Goal: Information Seeking & Learning: Learn about a topic

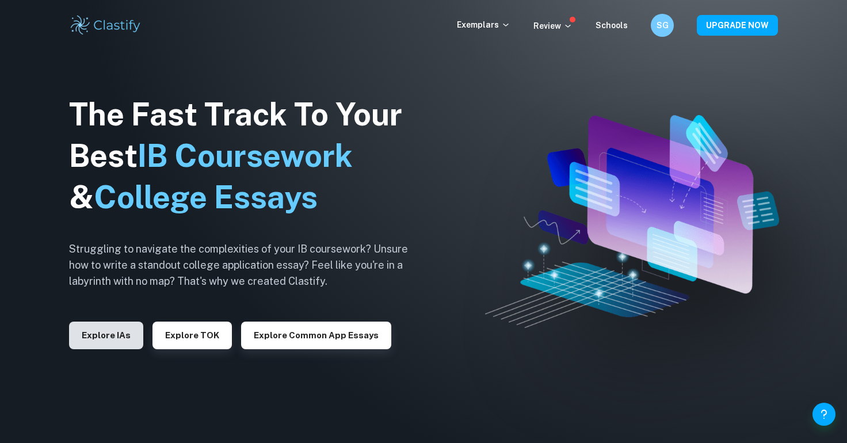
click at [111, 349] on button "Explore IAs" at bounding box center [106, 336] width 74 height 28
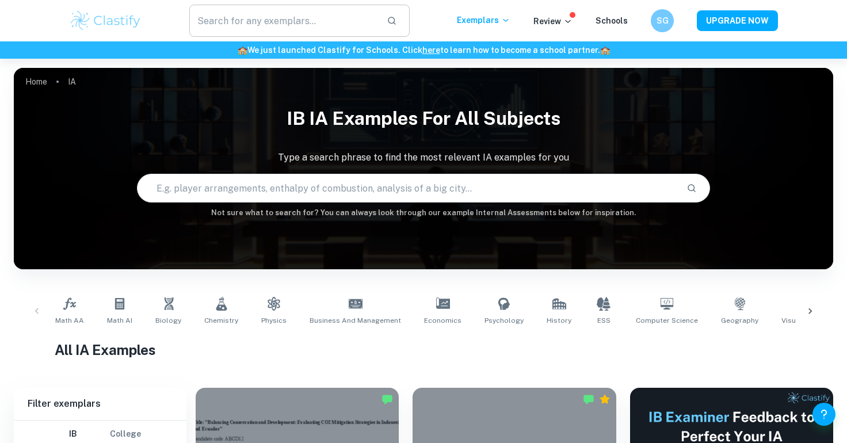
click at [285, 14] on input "text" at bounding box center [283, 21] width 188 height 32
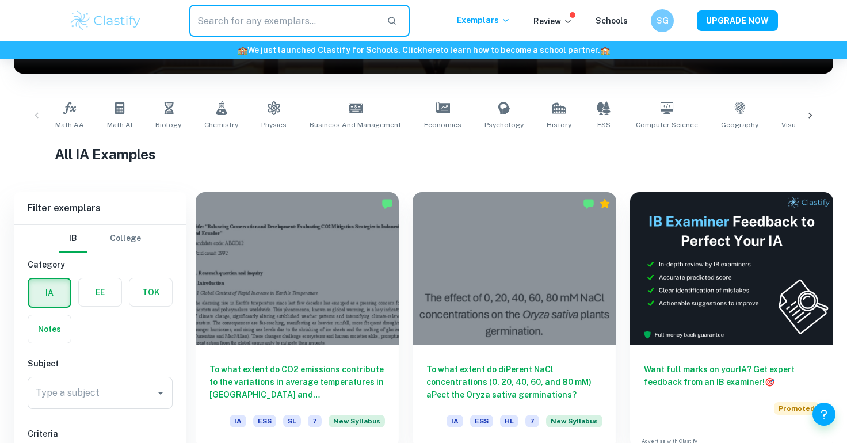
scroll to position [400, 0]
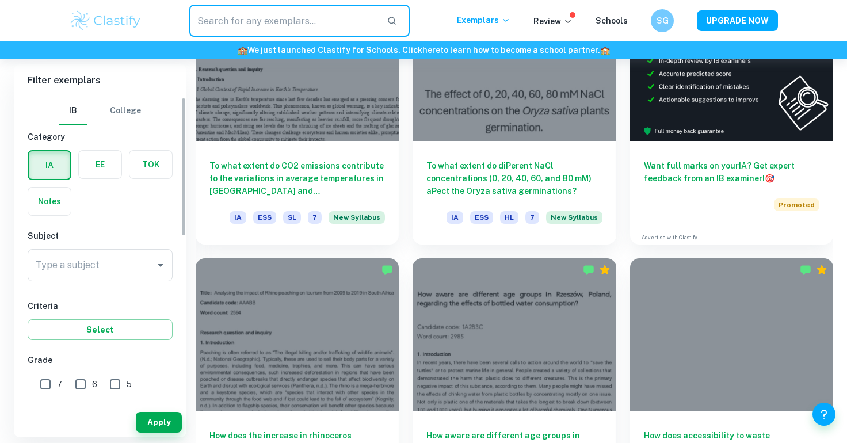
click at [129, 284] on div "Type a subject Type a subject" at bounding box center [100, 267] width 145 height 37
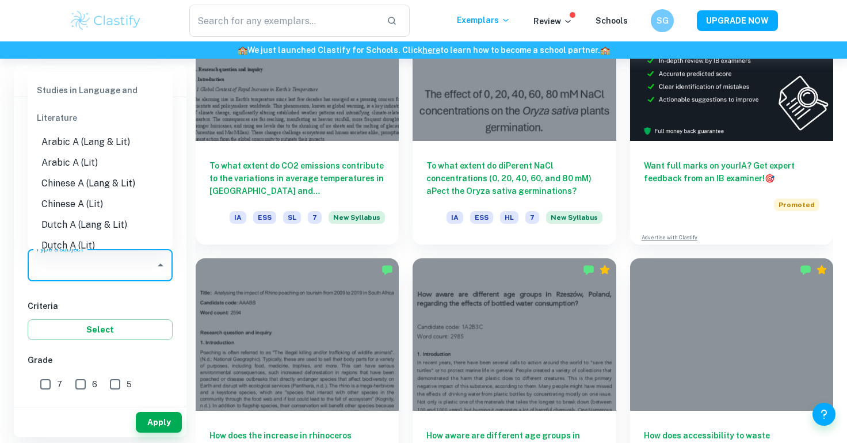
click at [129, 271] on input "Type a subject" at bounding box center [91, 265] width 117 height 22
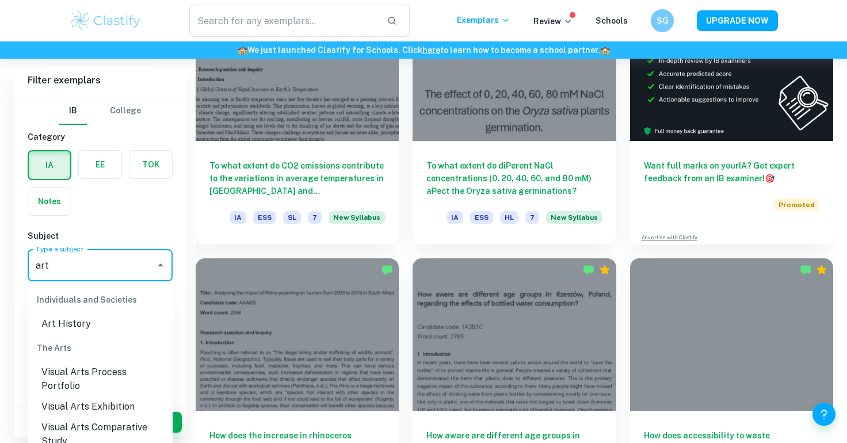
click at [122, 397] on li "Visual Arts Exhibition" at bounding box center [100, 407] width 145 height 21
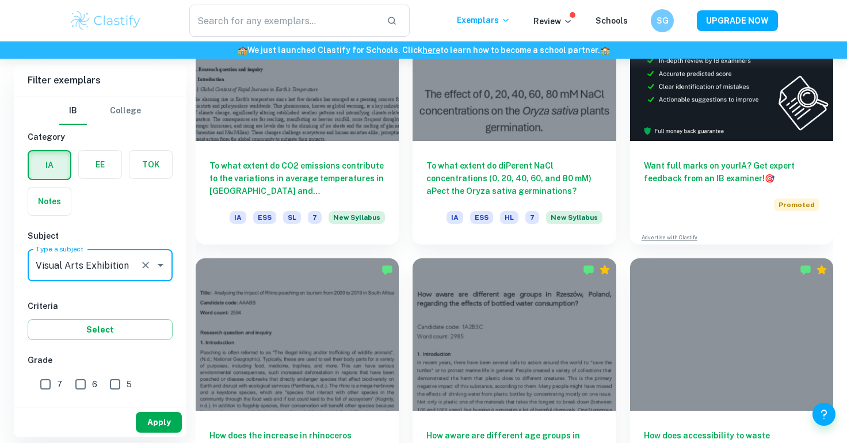
type input "Visual Arts Exhibition"
click at [155, 423] on button "Apply" at bounding box center [159, 422] width 46 height 21
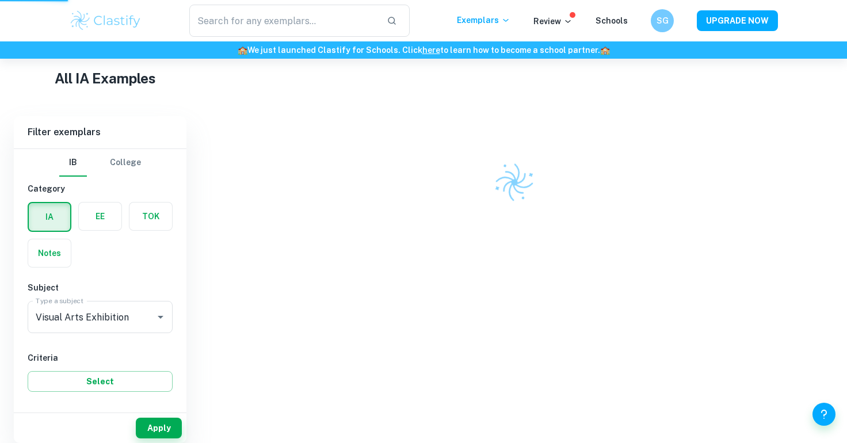
scroll to position [231, 0]
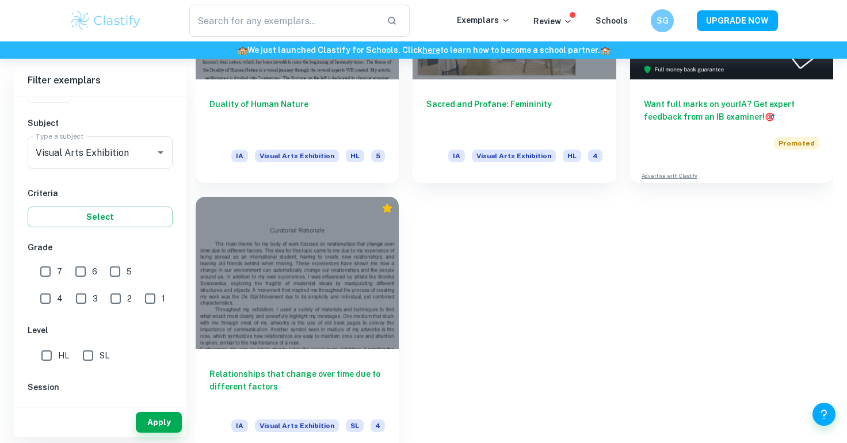
scroll to position [101, 0]
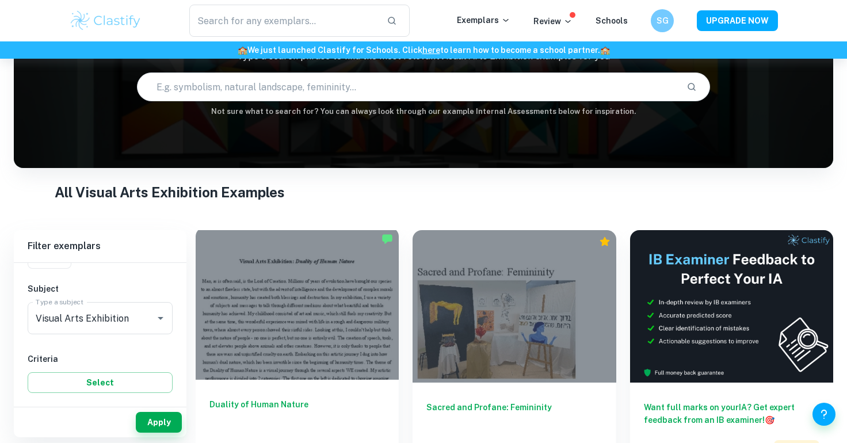
click at [348, 246] on div at bounding box center [297, 303] width 203 height 153
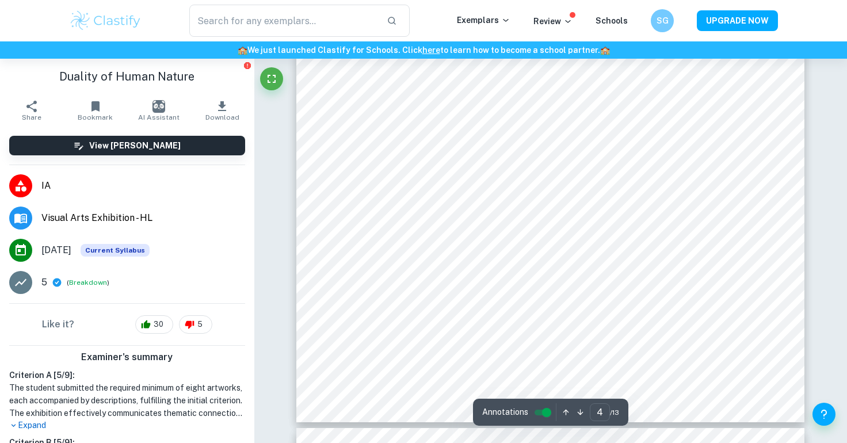
scroll to position [2400, 0]
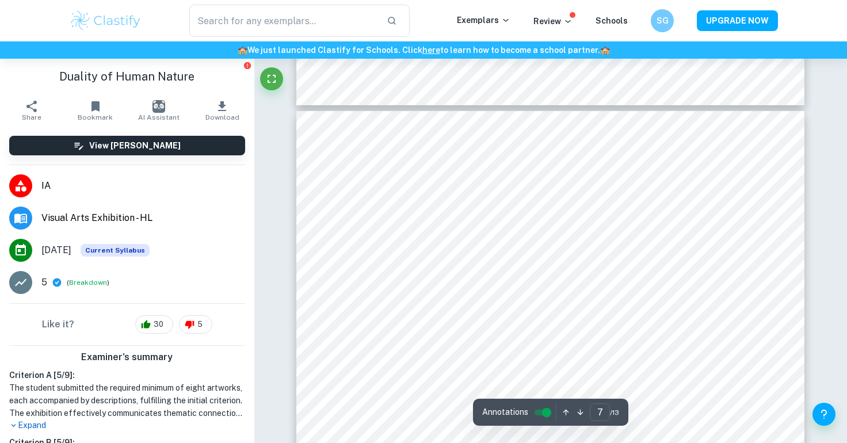
type input "6"
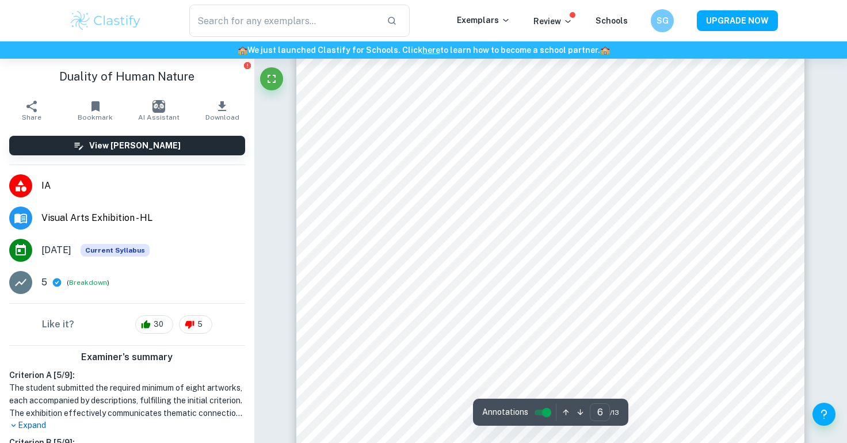
scroll to position [3977, 0]
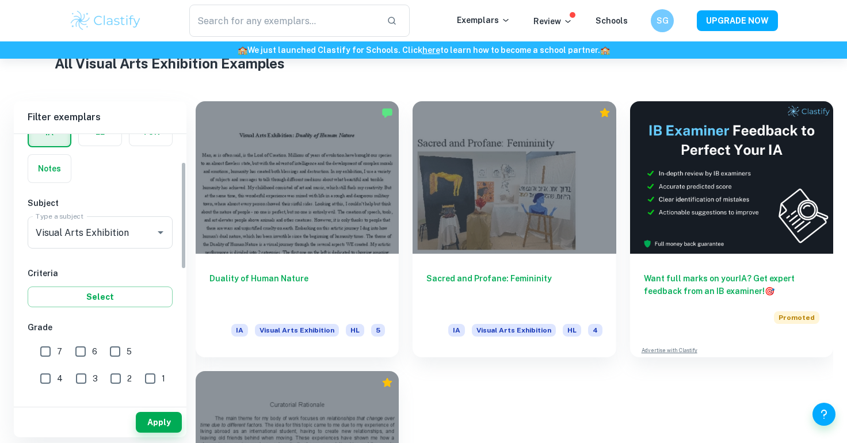
scroll to position [109, 0]
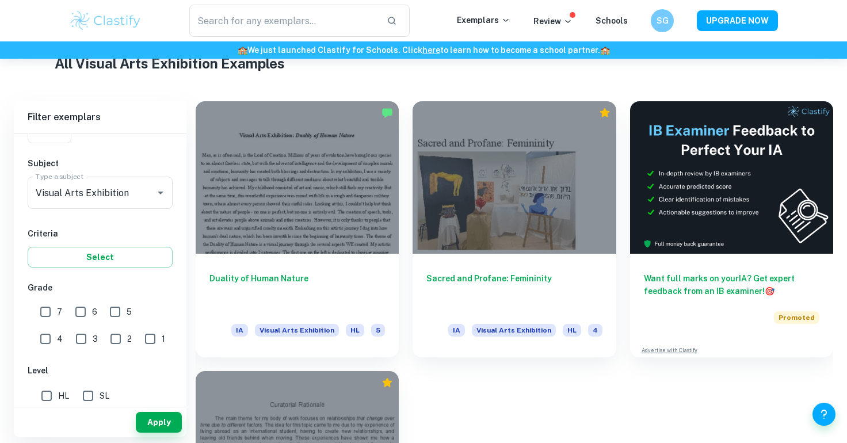
click at [48, 318] on input "7" at bounding box center [45, 311] width 23 height 23
click at [155, 417] on button "Apply" at bounding box center [159, 422] width 46 height 21
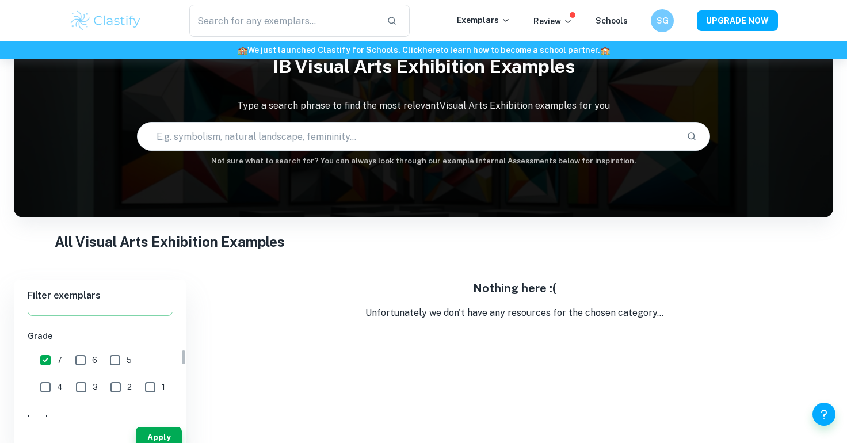
scroll to position [235, 0]
click at [43, 373] on input "7" at bounding box center [45, 364] width 23 height 23
checkbox input "false"
click at [172, 432] on button "Apply" at bounding box center [159, 437] width 46 height 21
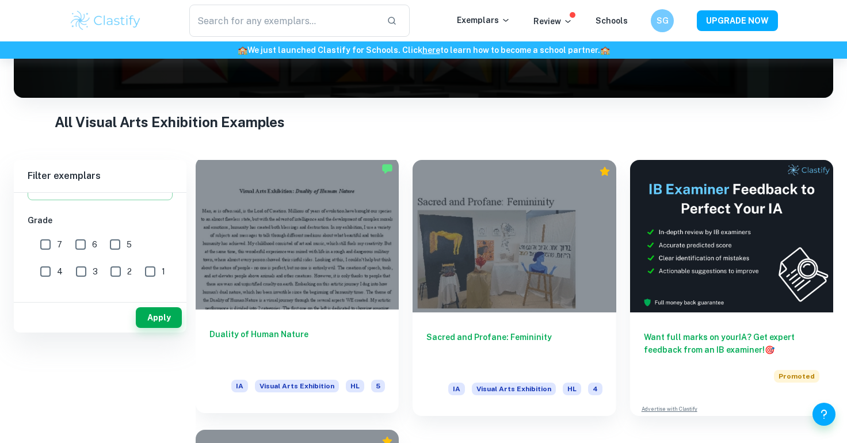
scroll to position [280, 0]
